Goal: Information Seeking & Learning: Learn about a topic

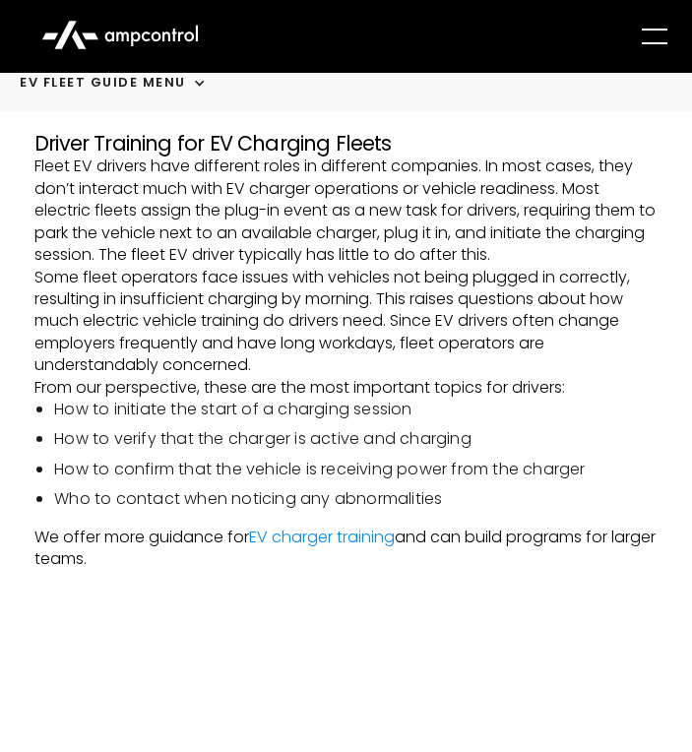
scroll to position [1533, 0]
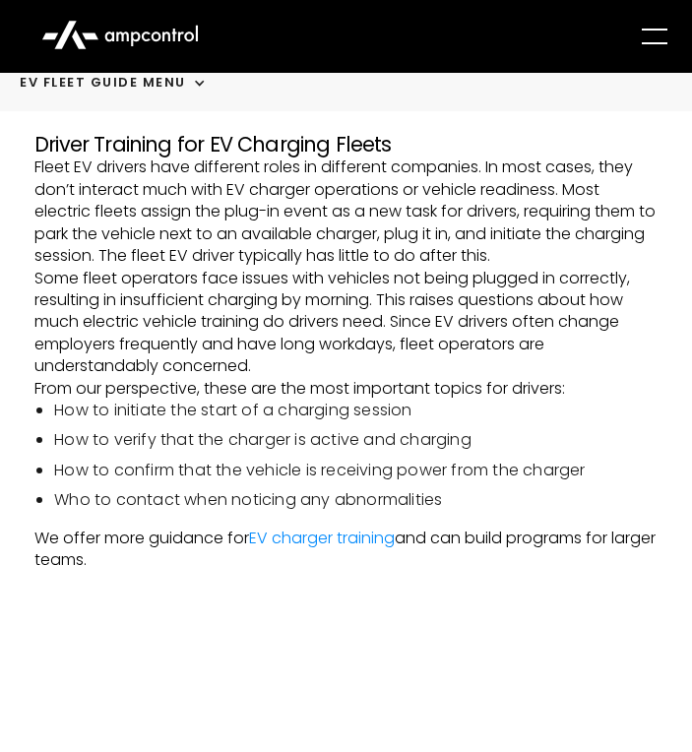
click at [252, 225] on p "Fleet EV drivers have different roles in different companies. In most cases, th…" at bounding box center [345, 212] width 623 height 110
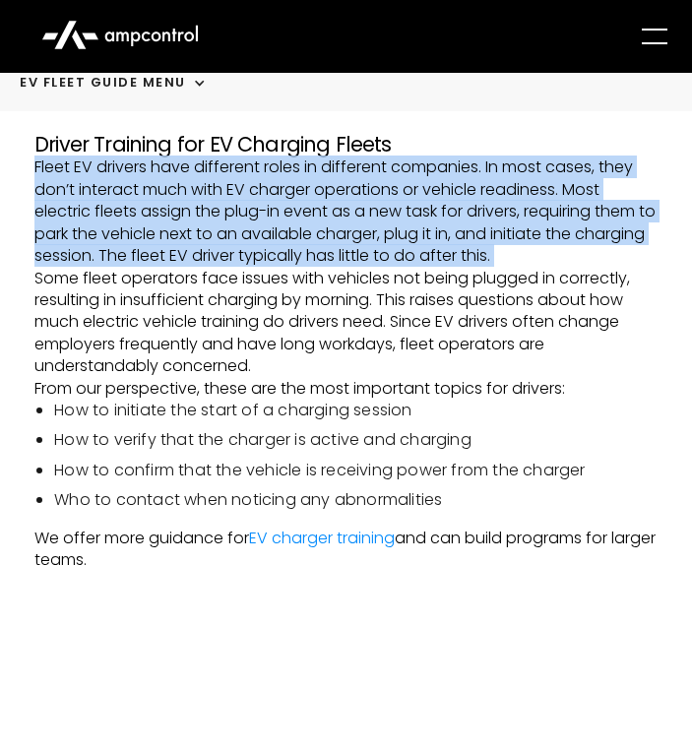
click at [252, 225] on p "Fleet EV drivers have different roles in different companies. In most cases, th…" at bounding box center [345, 212] width 623 height 110
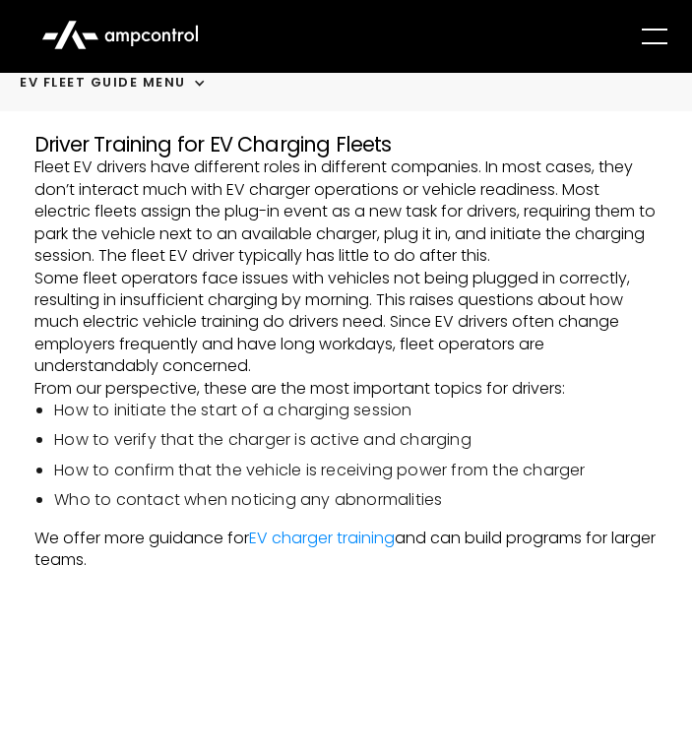
click at [270, 400] on p "From our perspective, these are the most important topics for drivers:" at bounding box center [345, 389] width 623 height 22
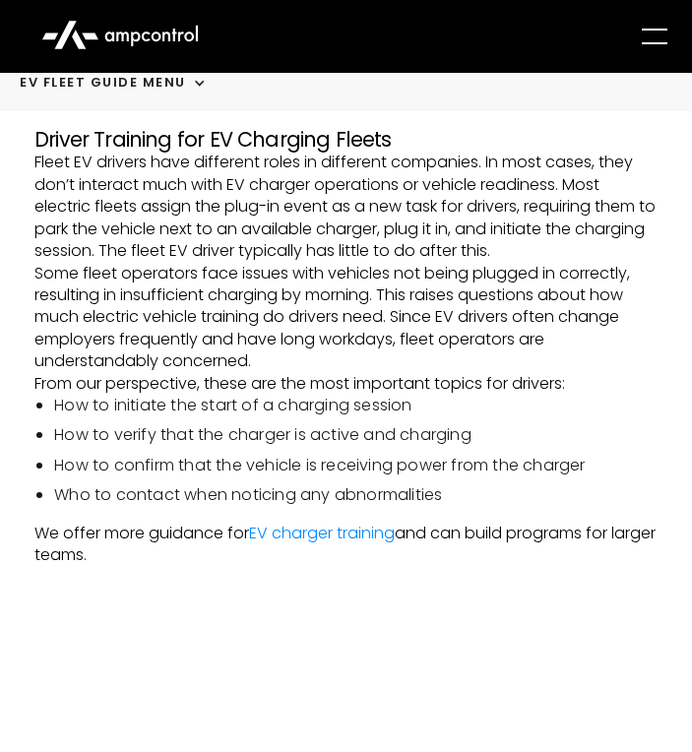
scroll to position [1539, 0]
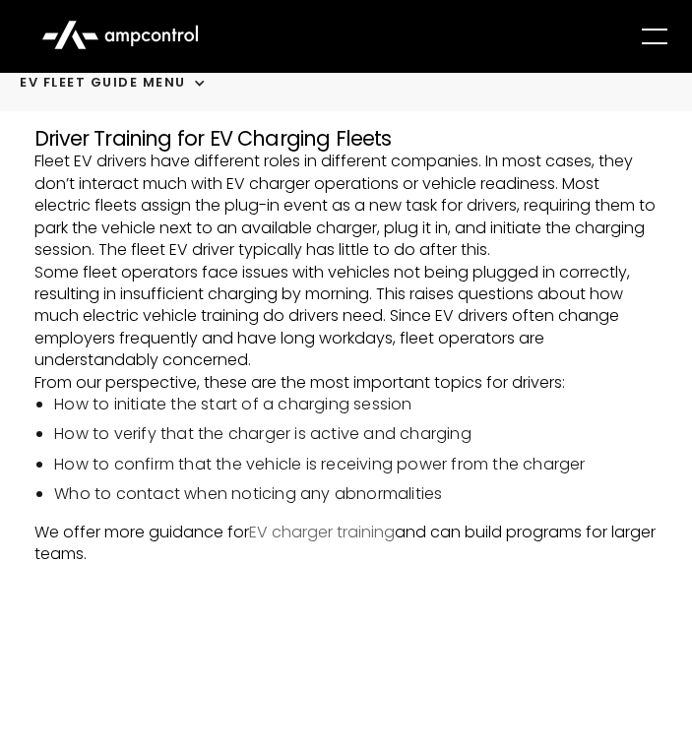
click at [322, 544] on link "EV charger training" at bounding box center [322, 532] width 146 height 23
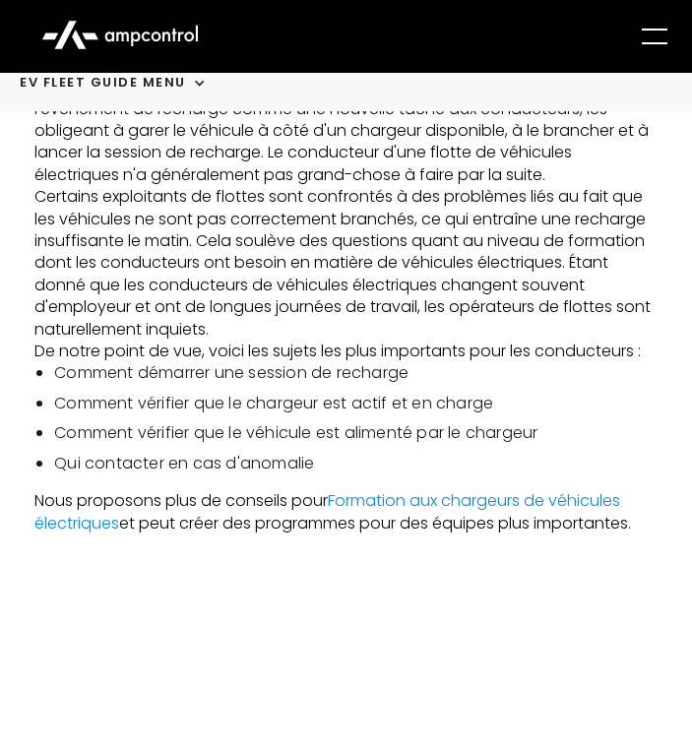
scroll to position [2024, 0]
click at [634, 25] on div "menu" at bounding box center [650, 36] width 63 height 55
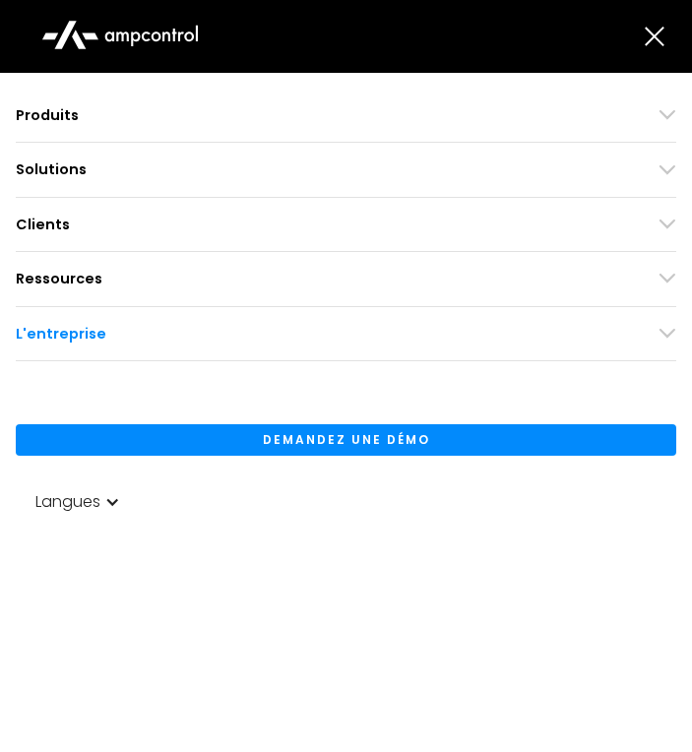
click at [142, 270] on div "Ressources Succès client Blogue Webinaires Rapports Guides de produits Document…" at bounding box center [346, 279] width 661 height 54
click at [141, 270] on div "Ressources" at bounding box center [346, 279] width 661 height 22
